Goal: Check status: Check status

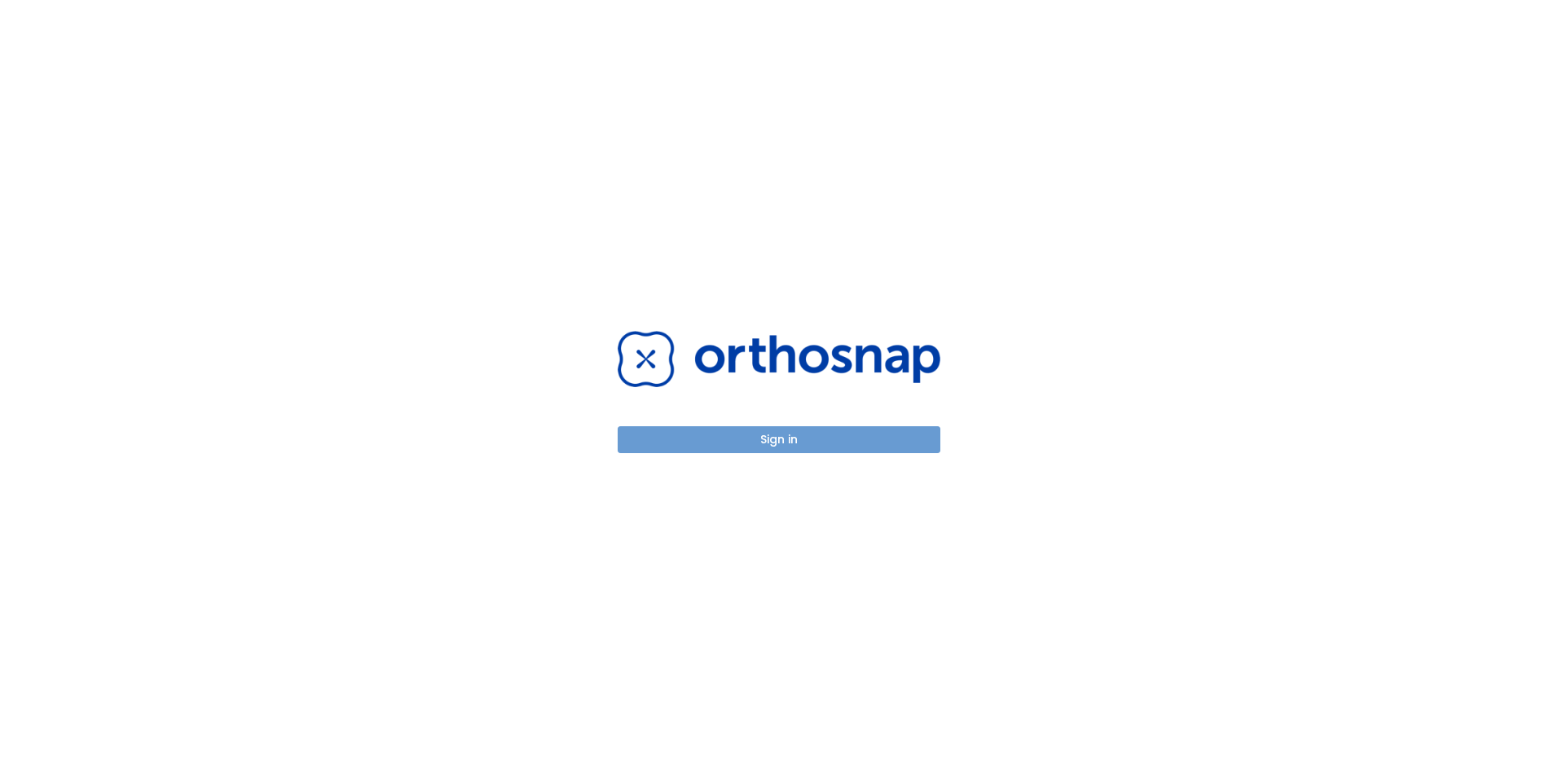
click at [773, 443] on button "Sign in" at bounding box center [779, 440] width 323 height 27
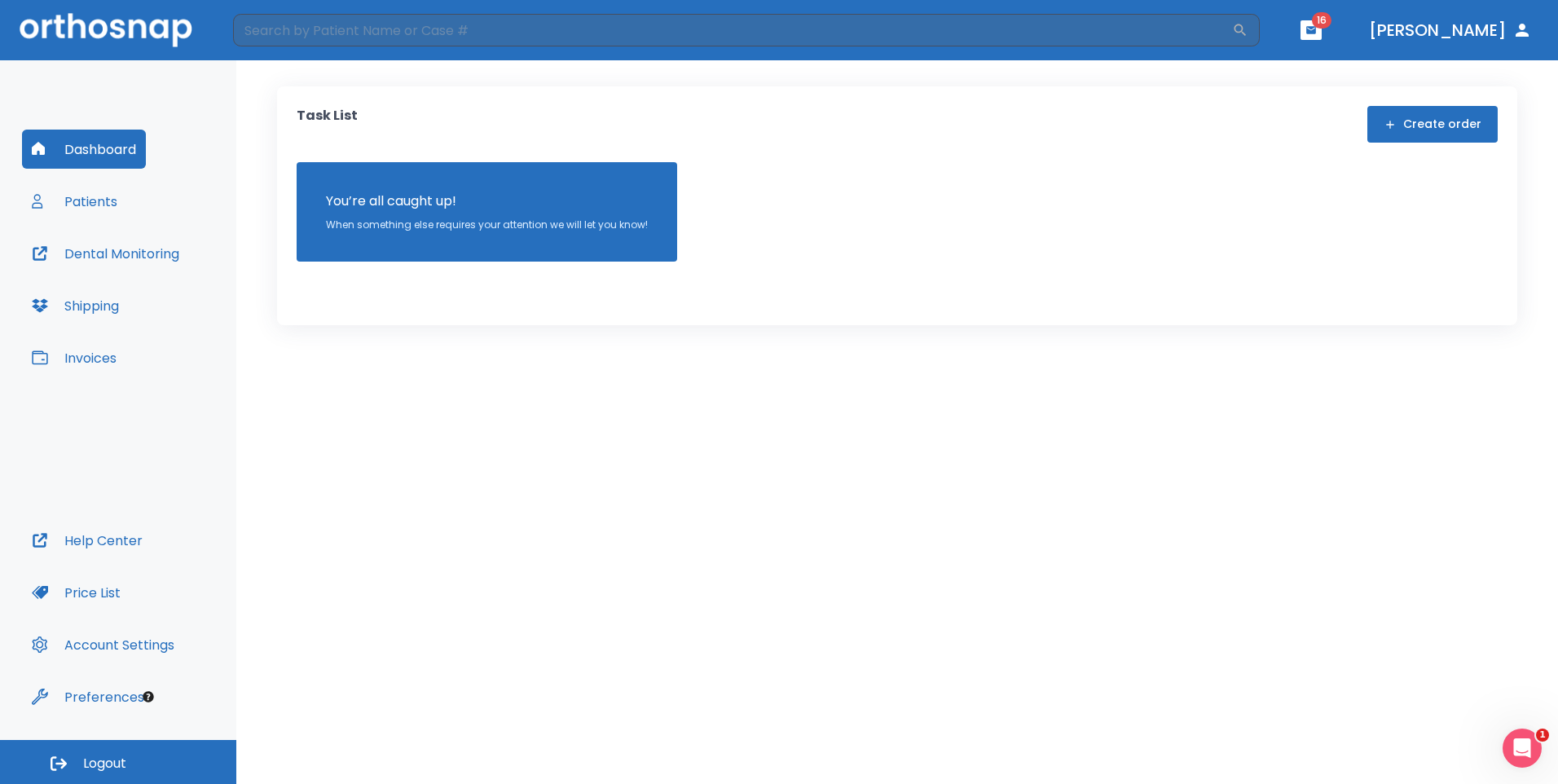
click at [95, 195] on button "Patients" at bounding box center [75, 202] width 105 height 39
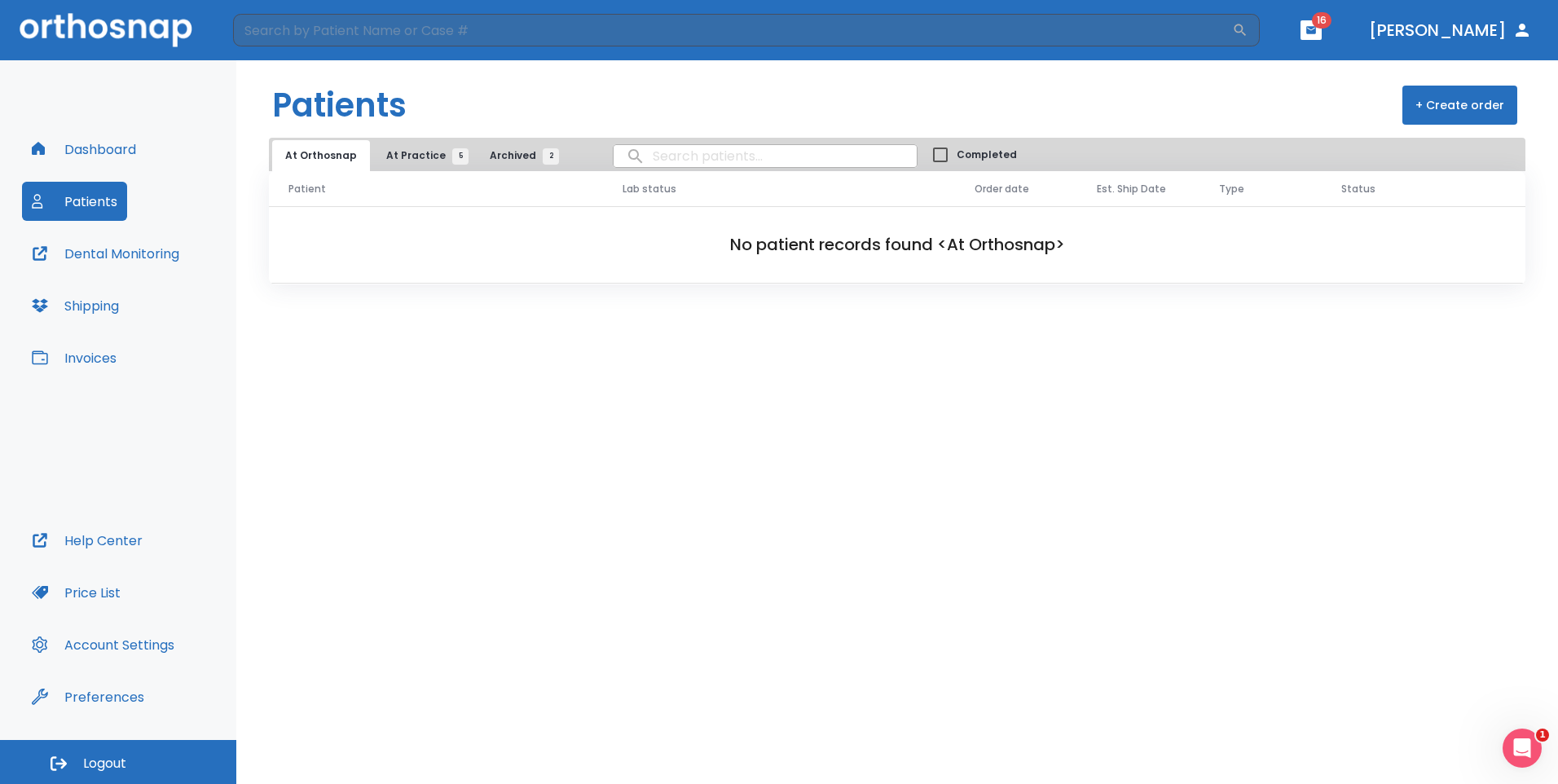
click at [78, 311] on button "Shipping" at bounding box center [76, 305] width 106 height 39
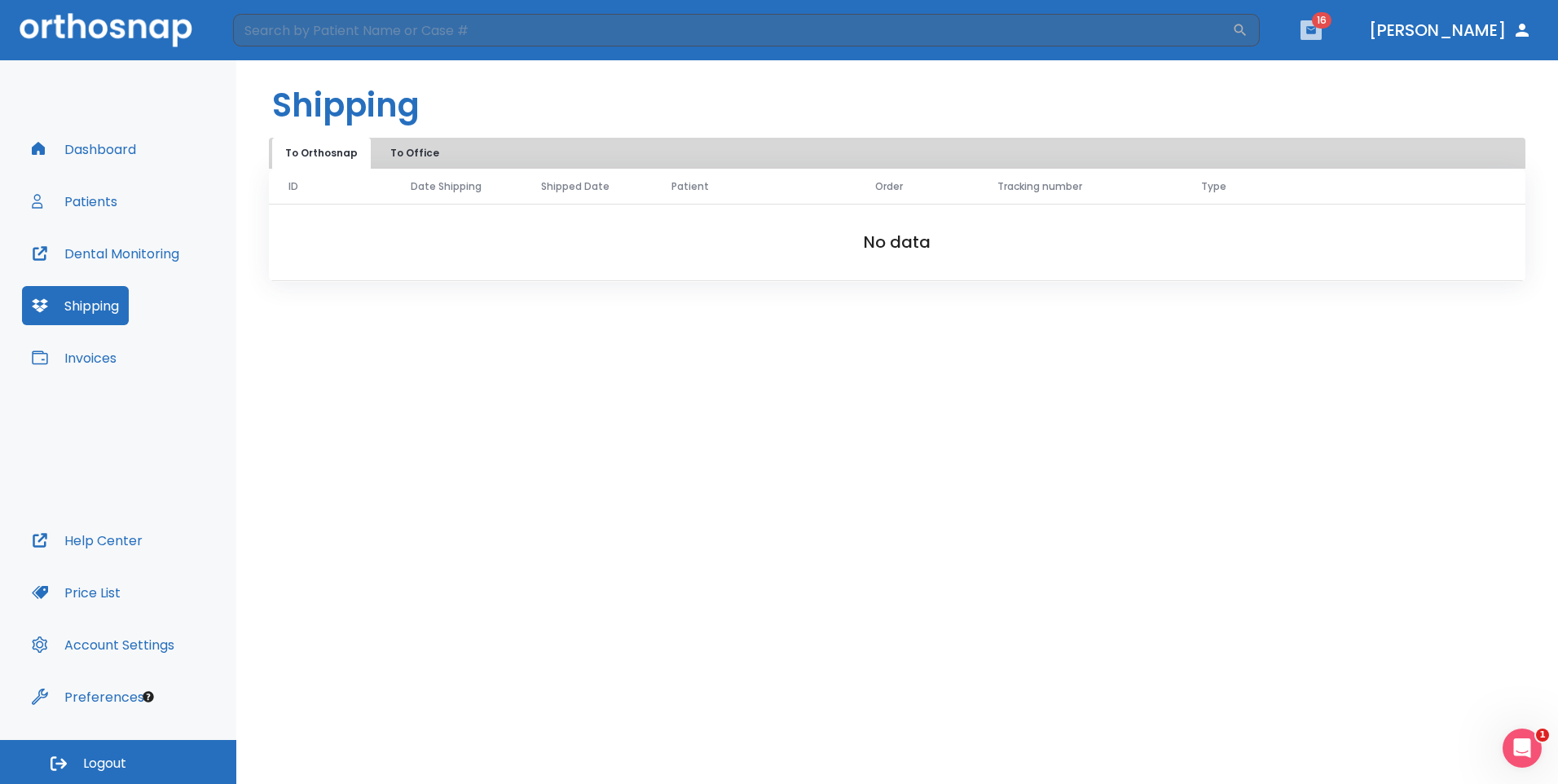
click at [1322, 36] on button "button" at bounding box center [1311, 30] width 21 height 20
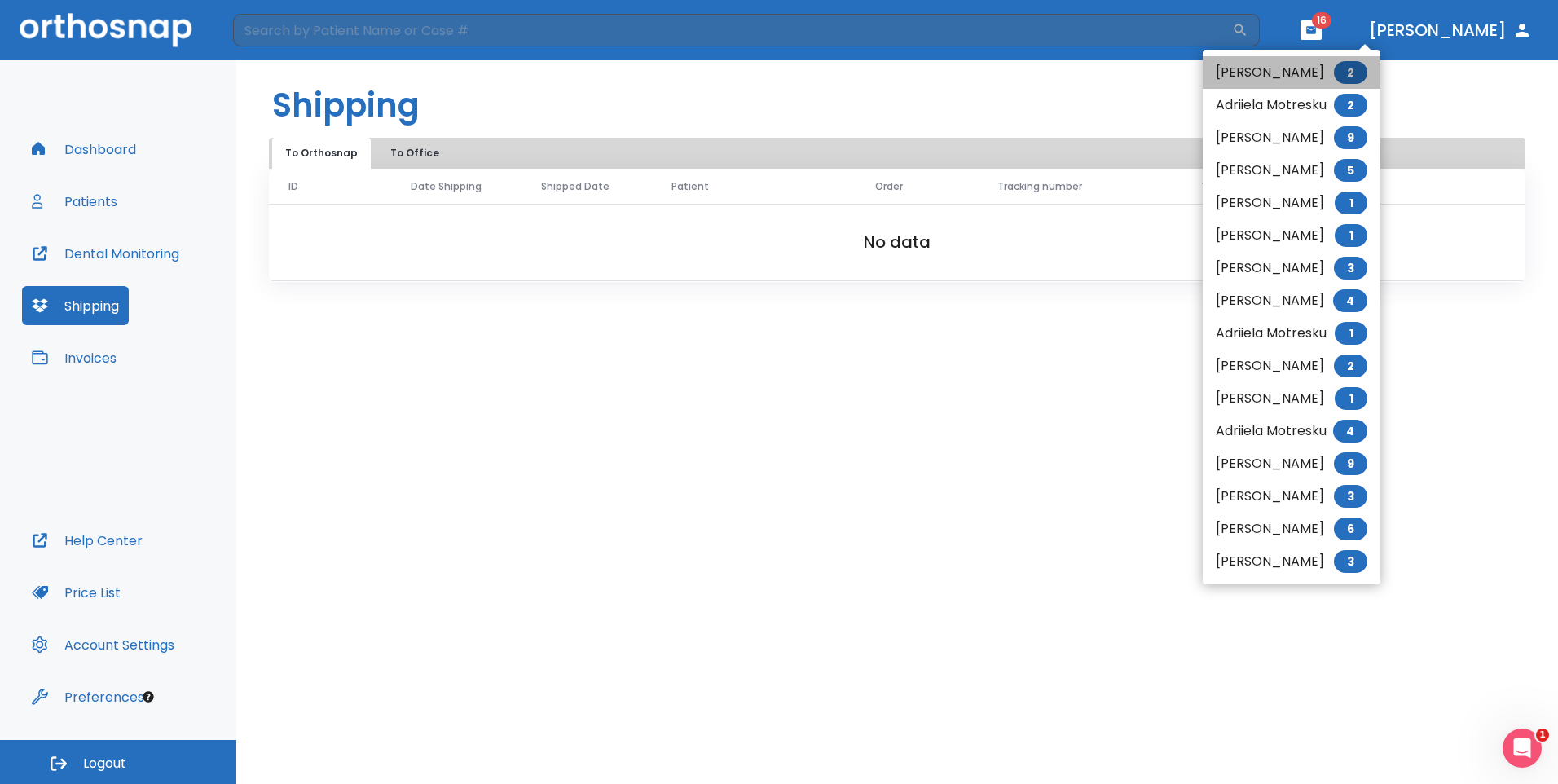
click at [1279, 76] on li "Laurel Platter 2" at bounding box center [1292, 72] width 177 height 33
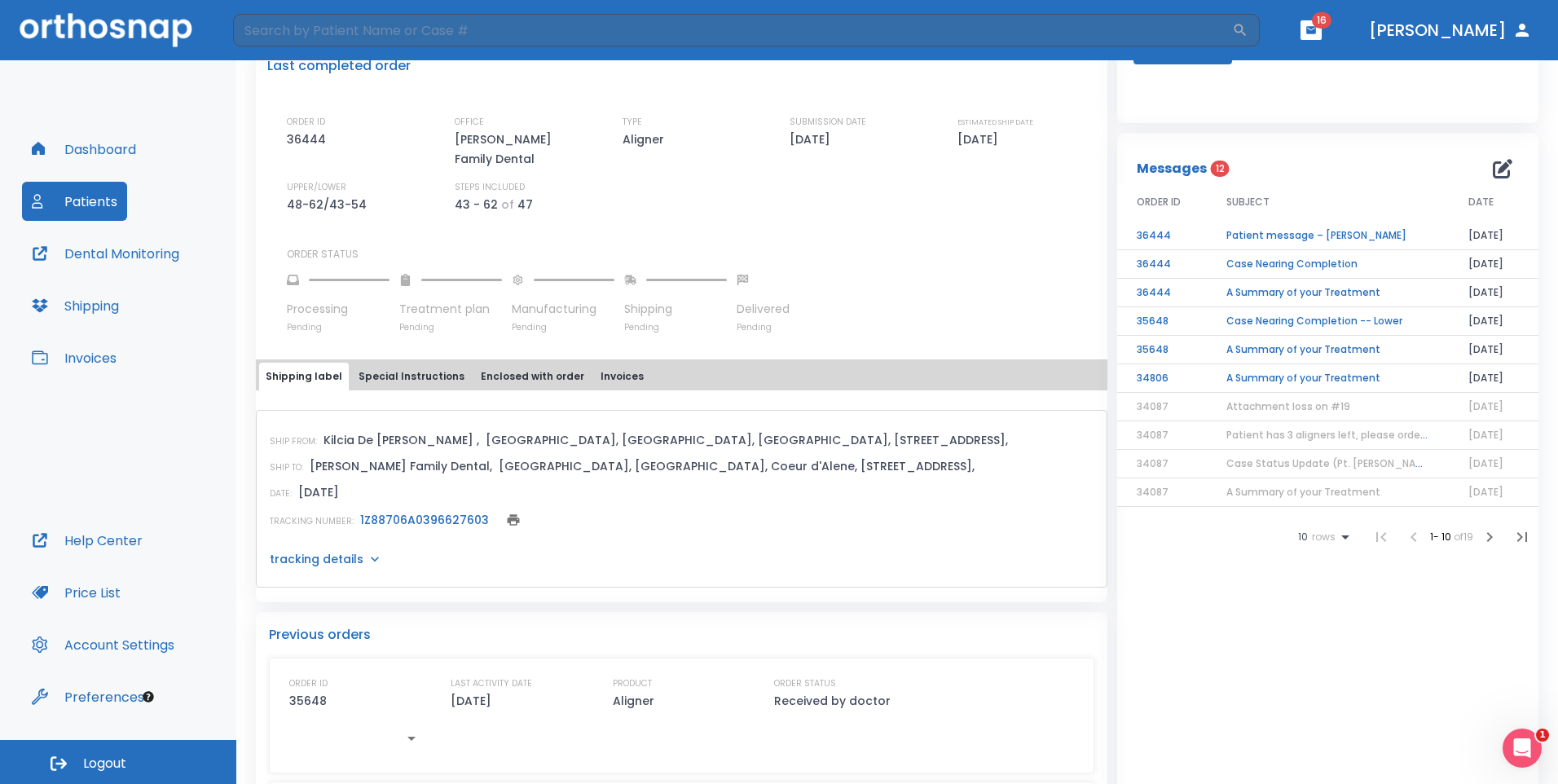
scroll to position [408, 0]
click at [388, 510] on link "1Z88706A0396627603" at bounding box center [425, 517] width 129 height 16
